Goal: Task Accomplishment & Management: Use online tool/utility

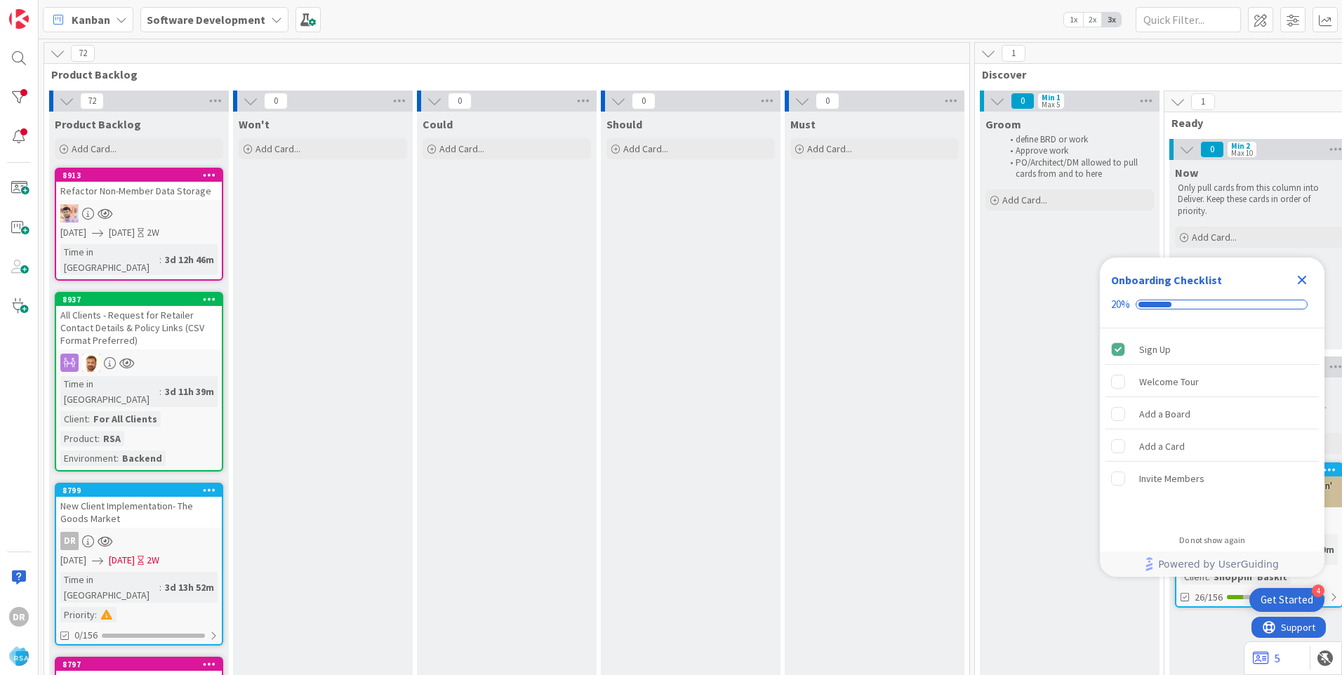
click at [1306, 282] on icon "Close Checklist" at bounding box center [1302, 280] width 9 height 9
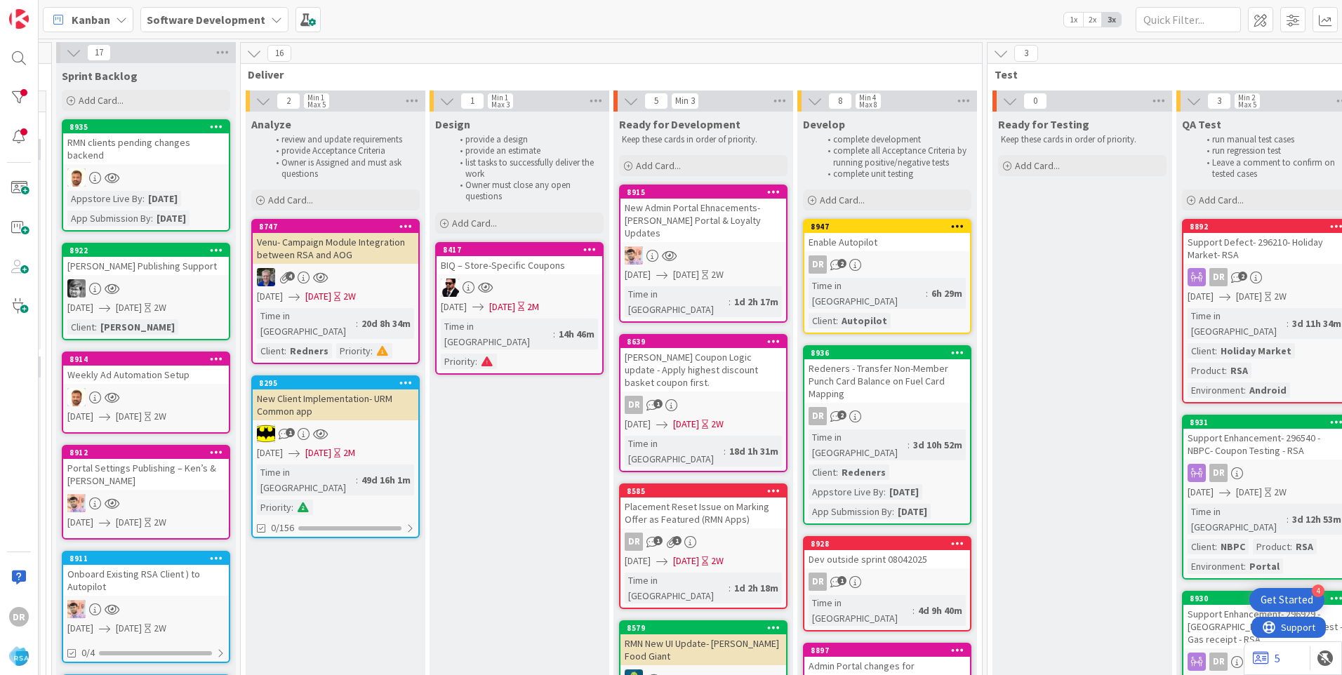
scroll to position [0, 1467]
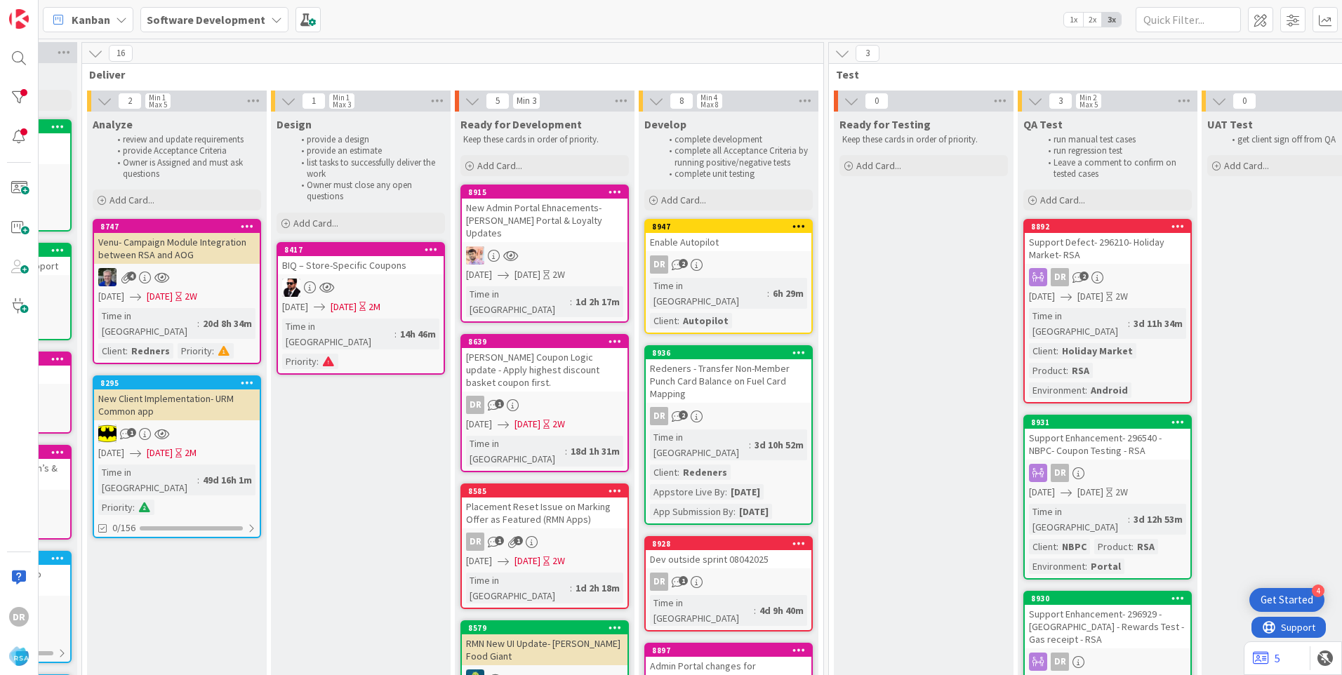
click at [722, 242] on div "Enable Autopilot" at bounding box center [729, 242] width 166 height 18
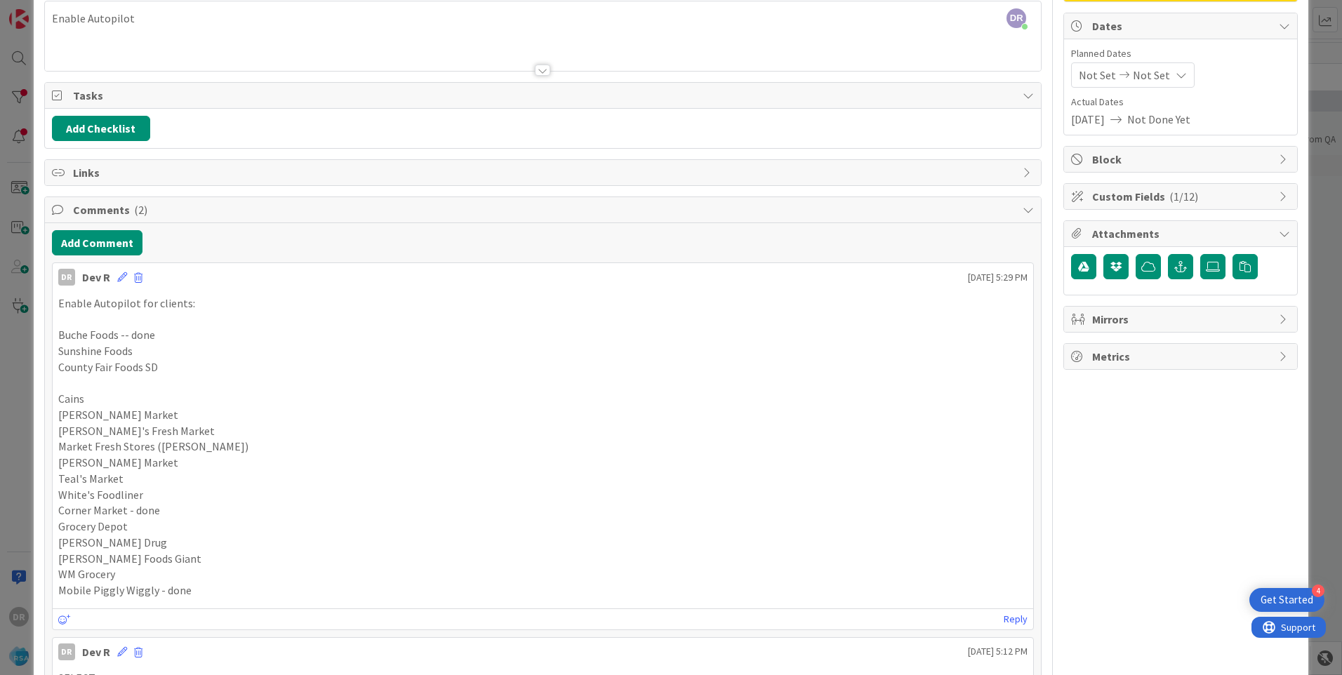
scroll to position [140, 0]
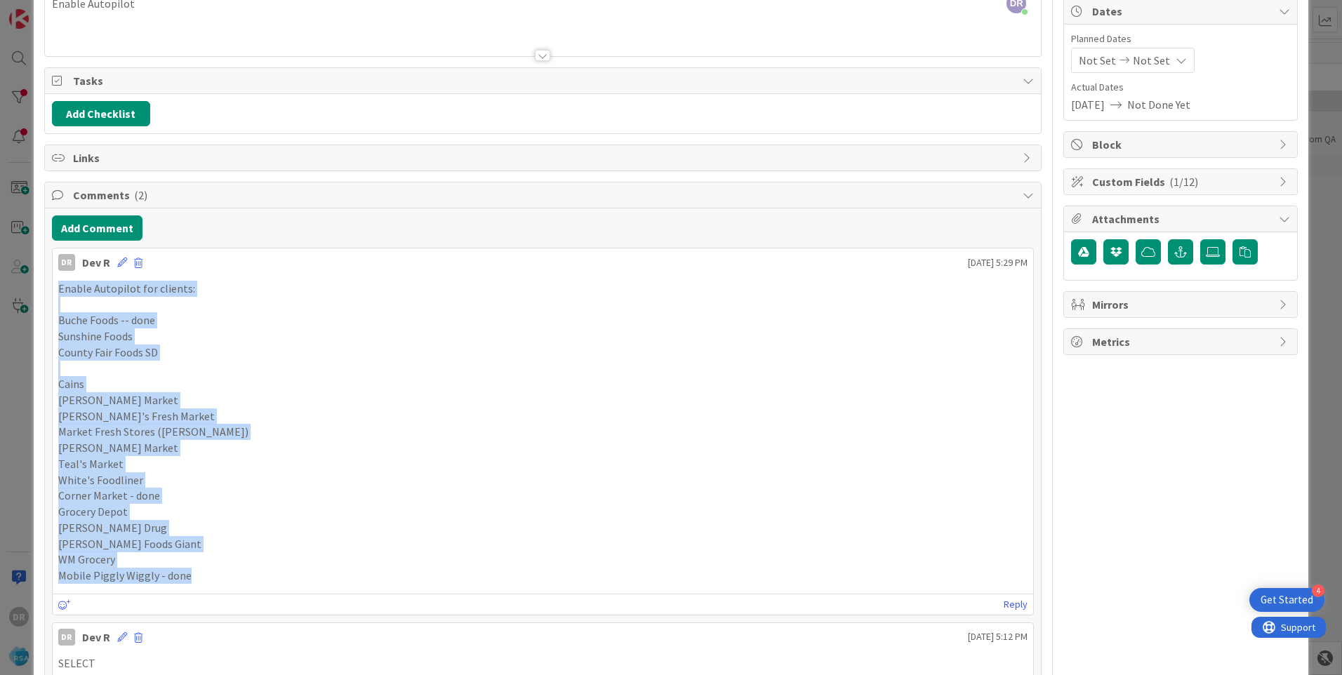
drag, startPoint x: 197, startPoint y: 581, endPoint x: 57, endPoint y: 291, distance: 321.2
click at [57, 291] on div "Enable Autopilot for clients: Buche Foods -- done Sunshine Foods County Fair Fo…" at bounding box center [543, 432] width 981 height 314
copy div "Enable Autopilot for clients: Buche Foods -- done Sunshine Foods County Fair Fo…"
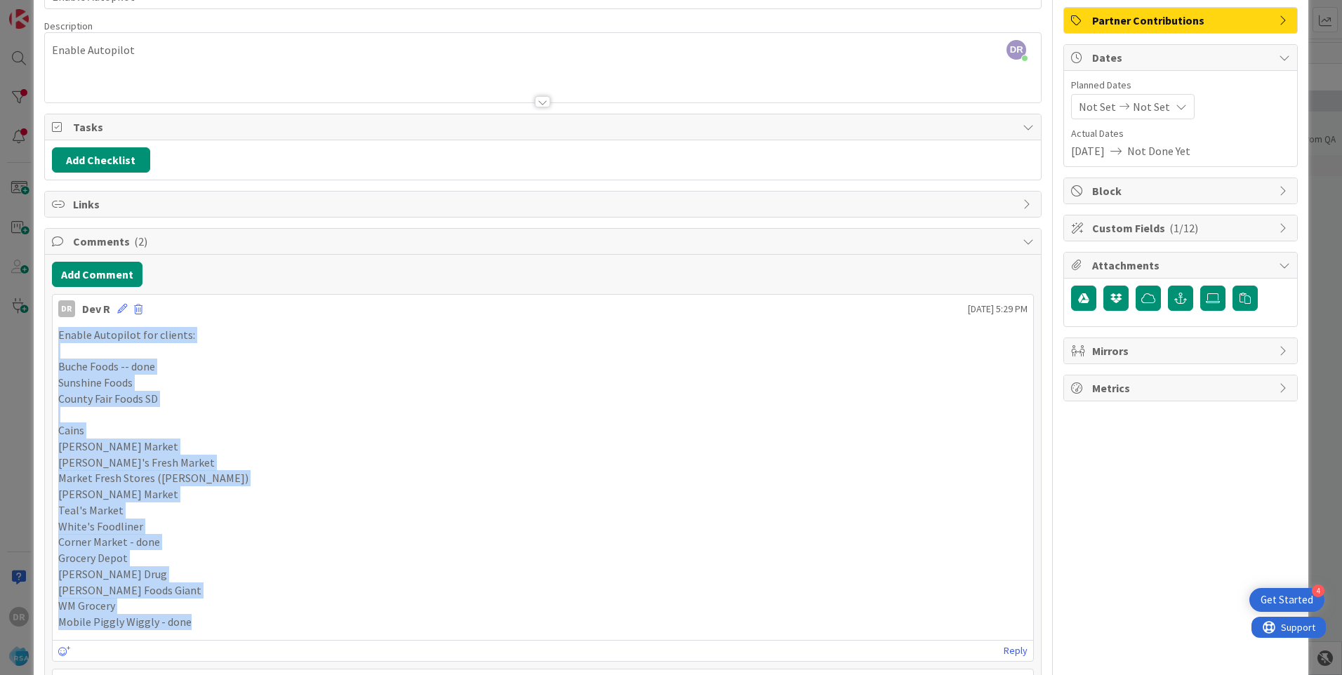
scroll to position [0, 0]
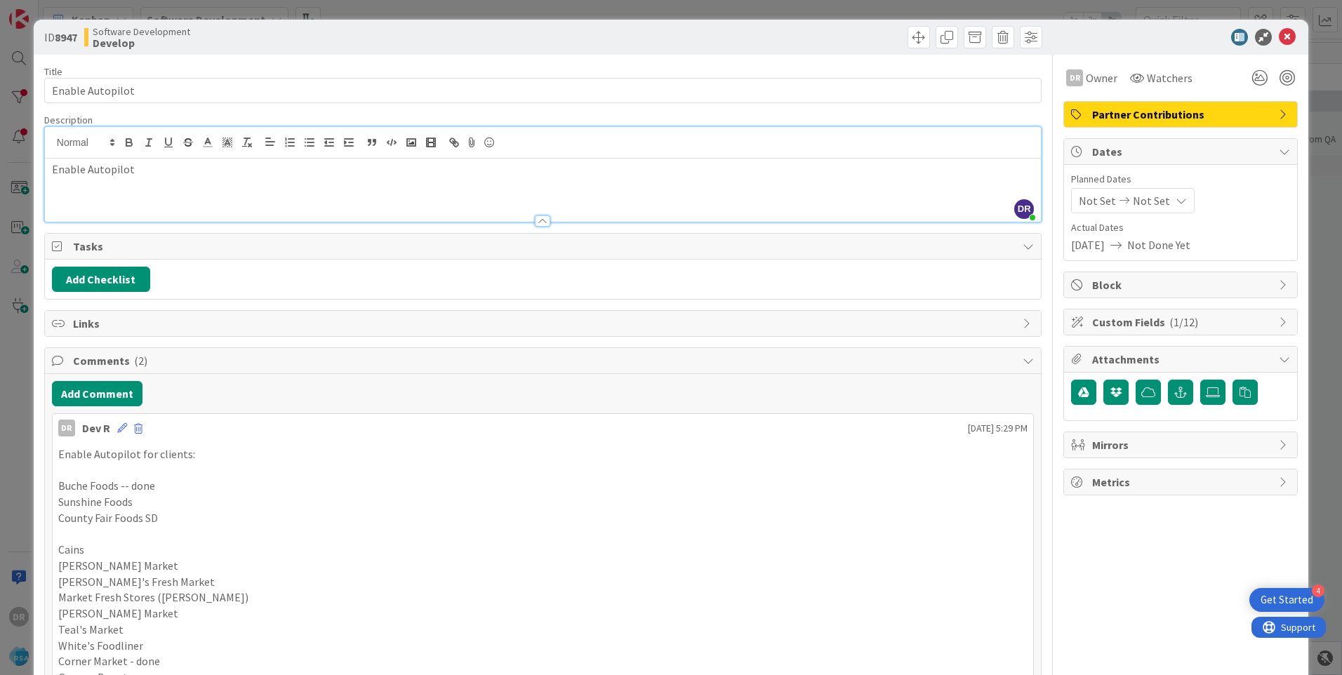
click at [131, 152] on div "DR Dev R just joined Enable Autopilot" at bounding box center [543, 174] width 996 height 95
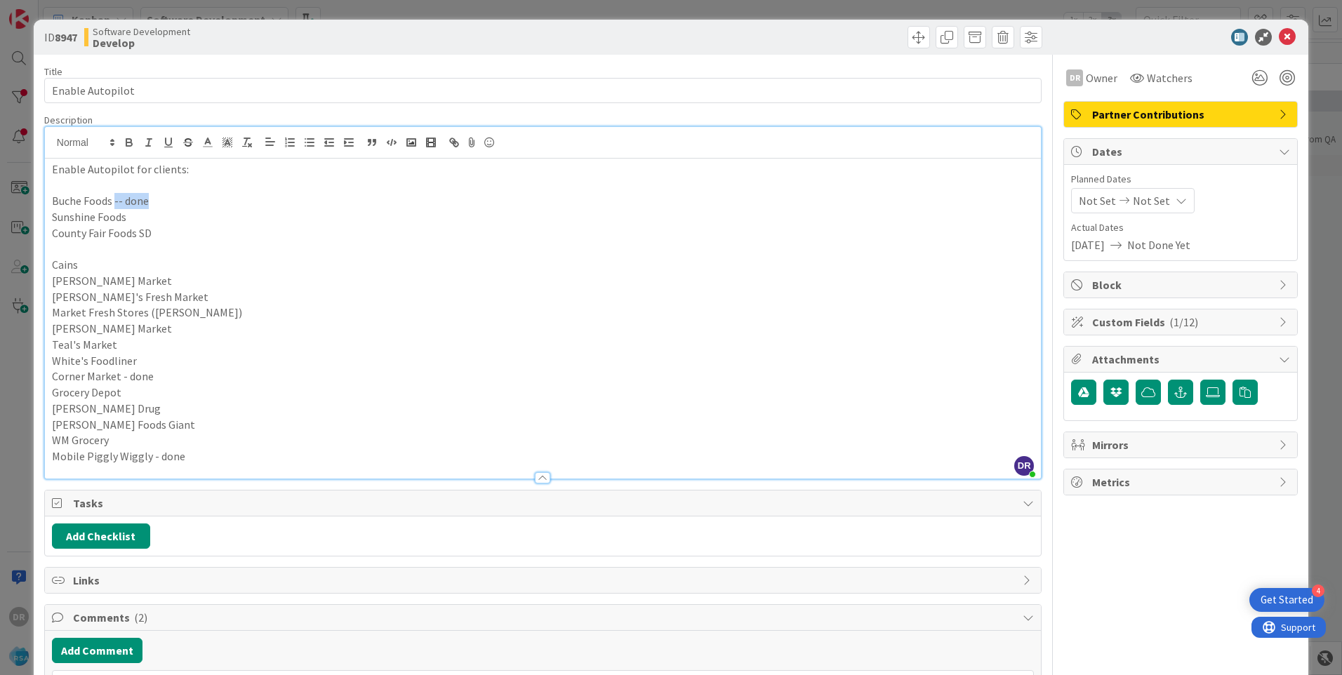
drag, startPoint x: 114, startPoint y: 203, endPoint x: 157, endPoint y: 203, distance: 42.8
click at [157, 203] on p "Buche Foods -- done" at bounding box center [543, 201] width 982 height 16
drag, startPoint x: 118, startPoint y: 378, endPoint x: 166, endPoint y: 381, distance: 48.5
click at [166, 381] on p "Corner Market - done" at bounding box center [543, 377] width 982 height 16
drag, startPoint x: 147, startPoint y: 458, endPoint x: 197, endPoint y: 459, distance: 49.2
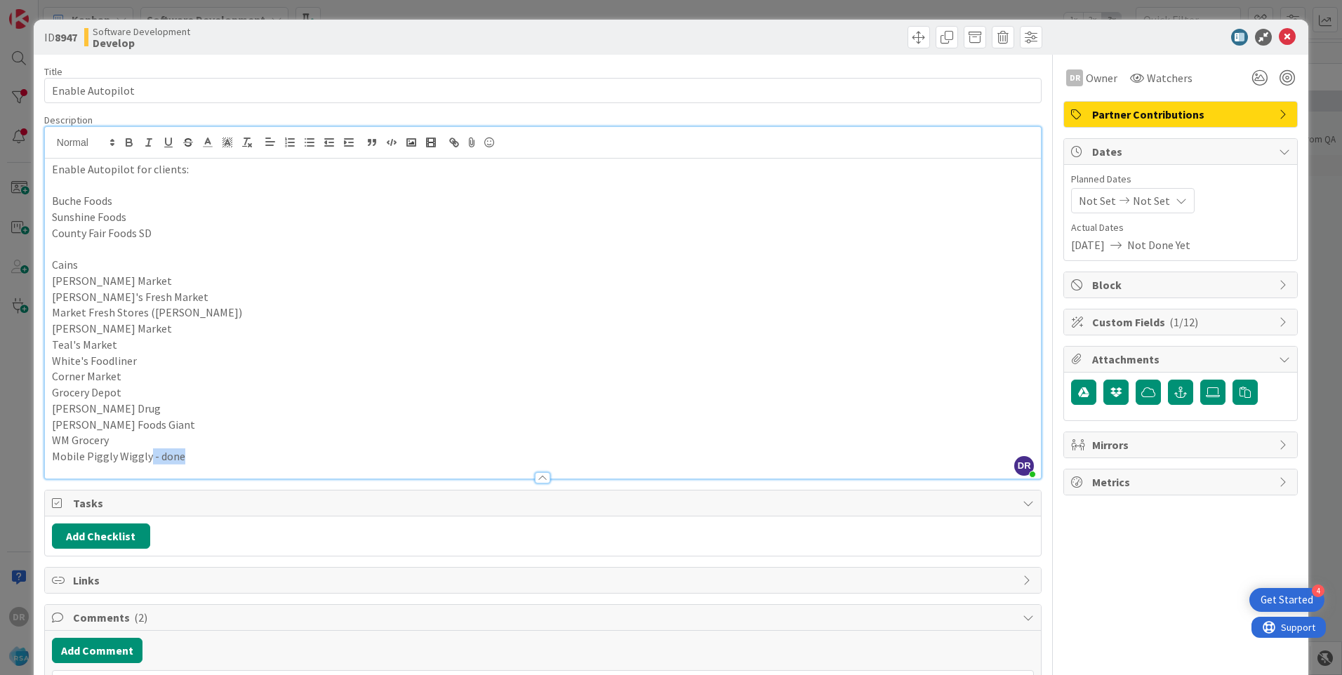
click at [197, 459] on p "Mobile Piggly Wiggly - done" at bounding box center [543, 457] width 982 height 16
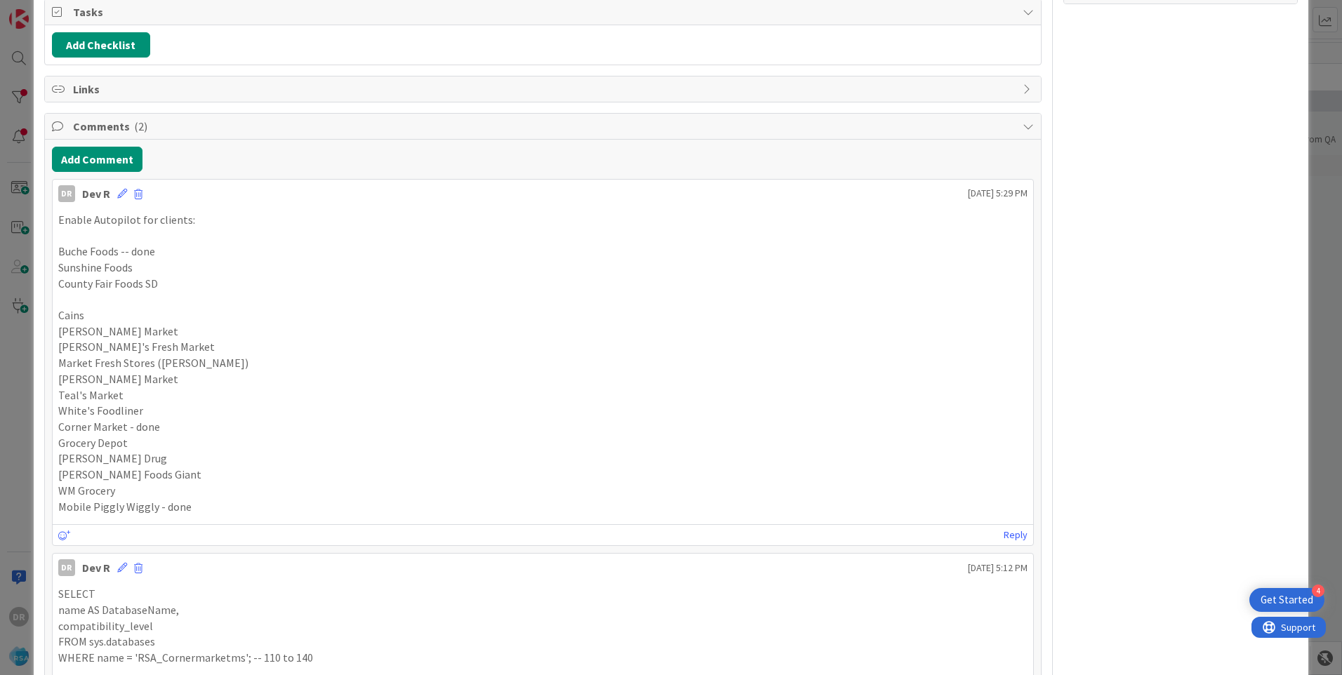
scroll to position [491, 0]
drag, startPoint x: 147, startPoint y: 265, endPoint x: 52, endPoint y: 267, distance: 95.5
click at [53, 267] on div "Enable Autopilot for clients: Buche Foods -- done Sunshine Foods County Fair Fo…" at bounding box center [543, 363] width 981 height 314
copy p "Sunshine Foods"
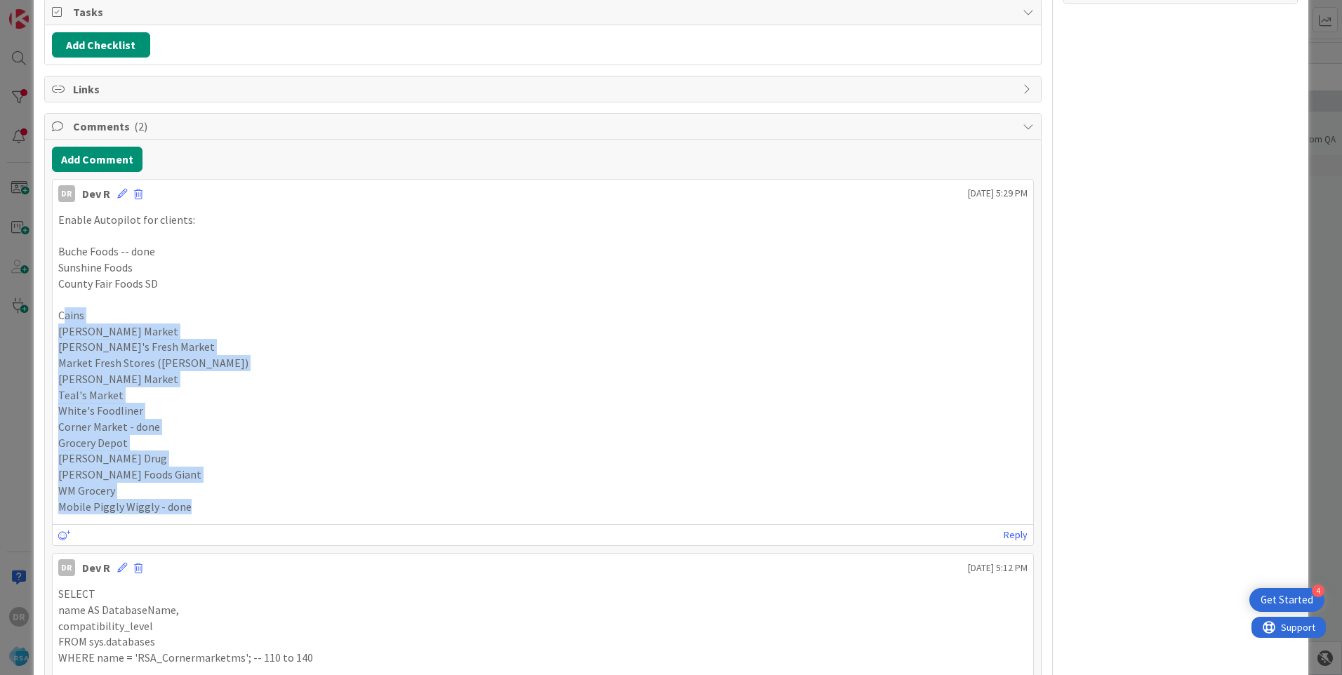
drag, startPoint x: 61, startPoint y: 316, endPoint x: 203, endPoint y: 517, distance: 246.4
click at [203, 517] on div "Enable Autopilot for clients: Buche Foods -- done Sunshine Foods County Fair Fo…" at bounding box center [543, 363] width 981 height 314
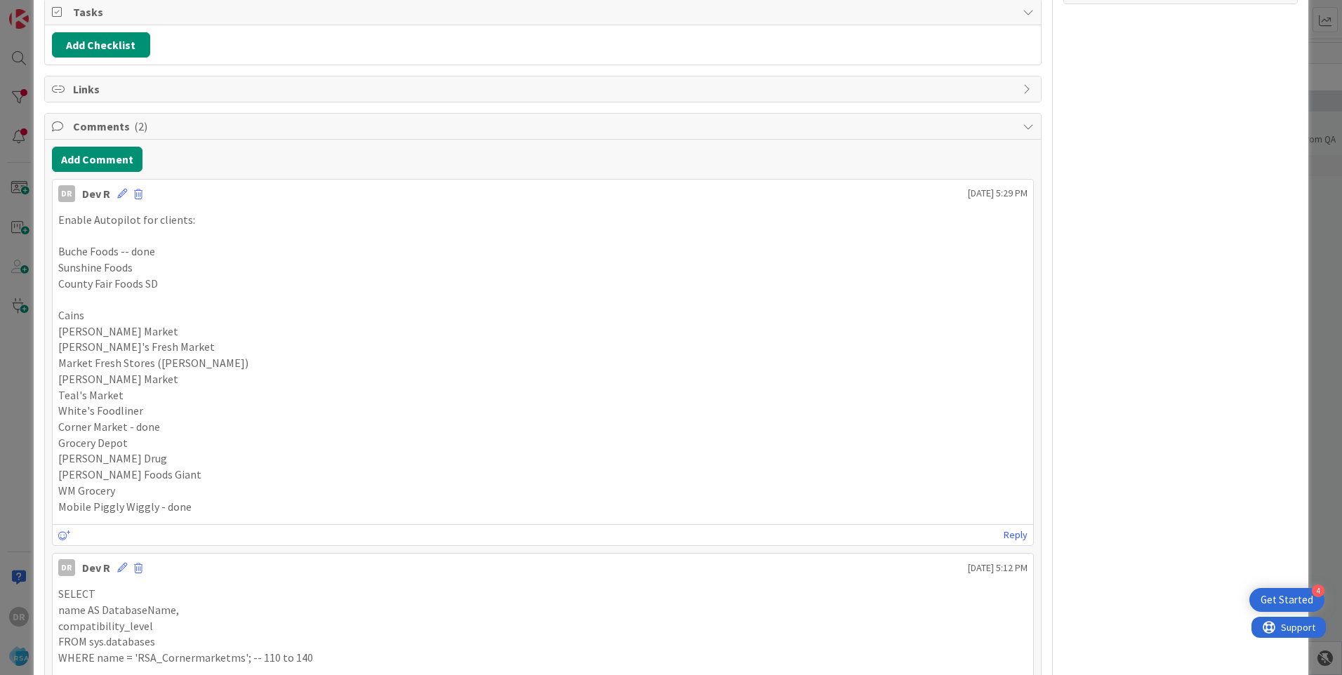
click at [495, 286] on p "County Fair Foods SD" at bounding box center [542, 284] width 969 height 16
